Goal: Find specific page/section: Find specific page/section

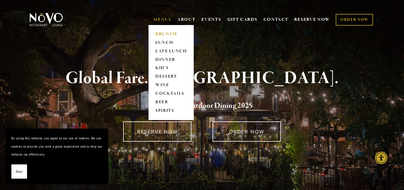
click at [158, 34] on link "BRUNCH" at bounding box center [171, 34] width 36 height 9
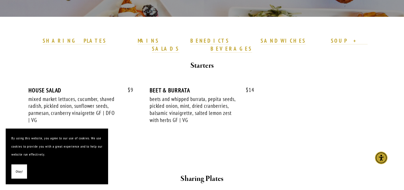
scroll to position [167, 0]
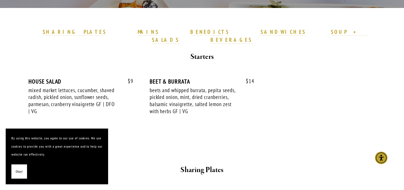
click at [24, 167] on button "Okay!" at bounding box center [19, 171] width 16 height 15
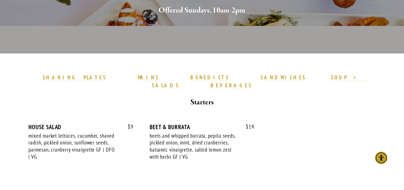
scroll to position [0, 0]
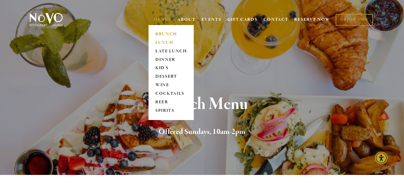
click at [159, 42] on link "LUNCH" at bounding box center [171, 42] width 36 height 9
click at [161, 52] on link "LATE LUNCH" at bounding box center [171, 51] width 36 height 9
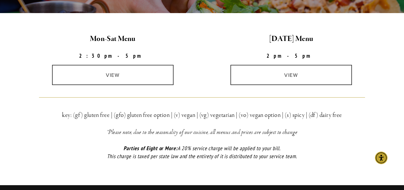
scroll to position [154, 0]
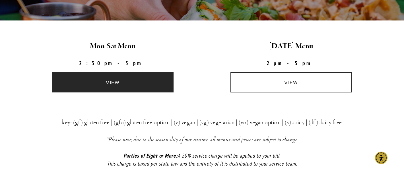
click at [128, 91] on link "view" at bounding box center [113, 82] width 122 height 20
